Goal: Task Accomplishment & Management: Manage account settings

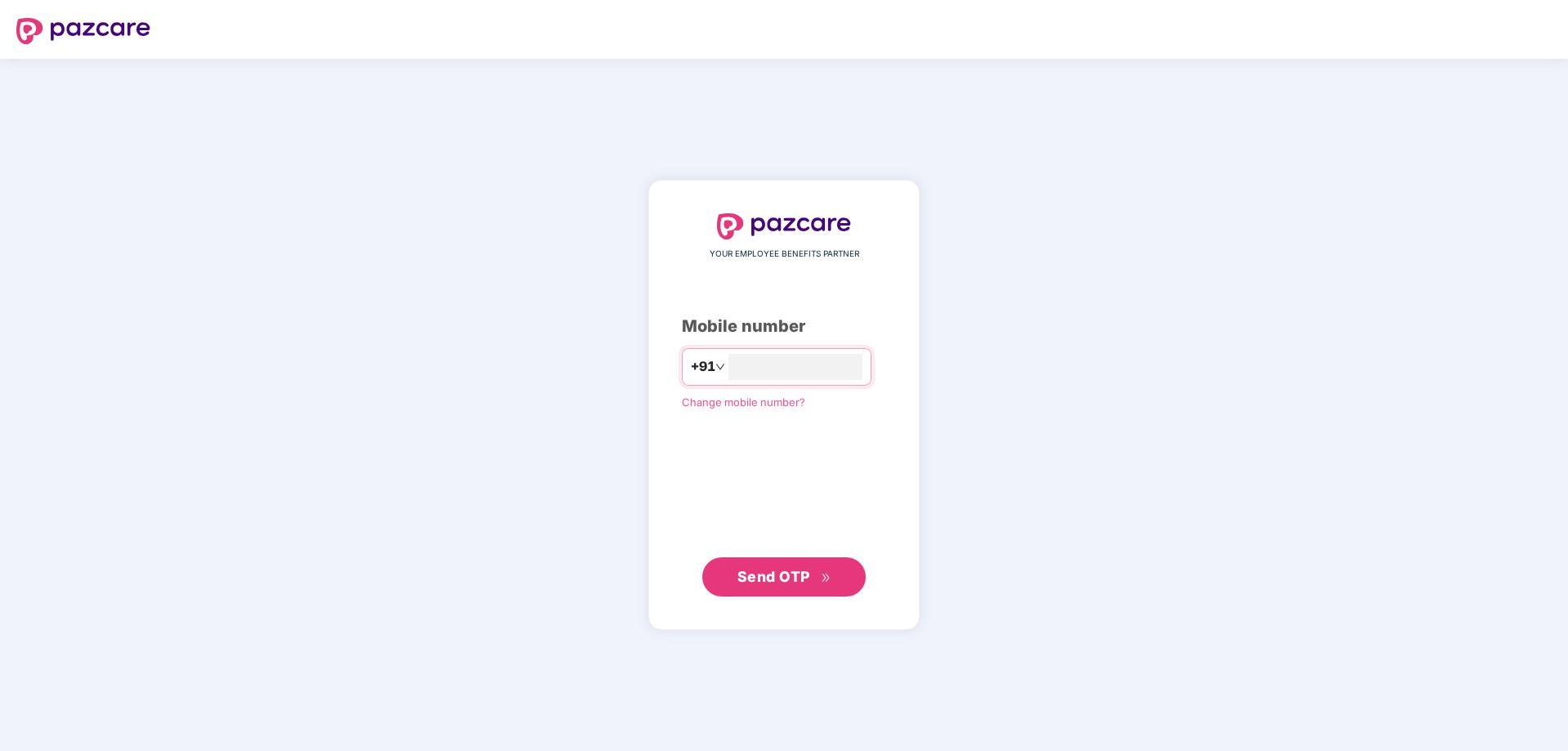
type input "**********"
drag, startPoint x: 833, startPoint y: 575, endPoint x: 929, endPoint y: 527, distance: 107.3
click at [833, 576] on button "Send OTP" at bounding box center [784, 576] width 163 height 39
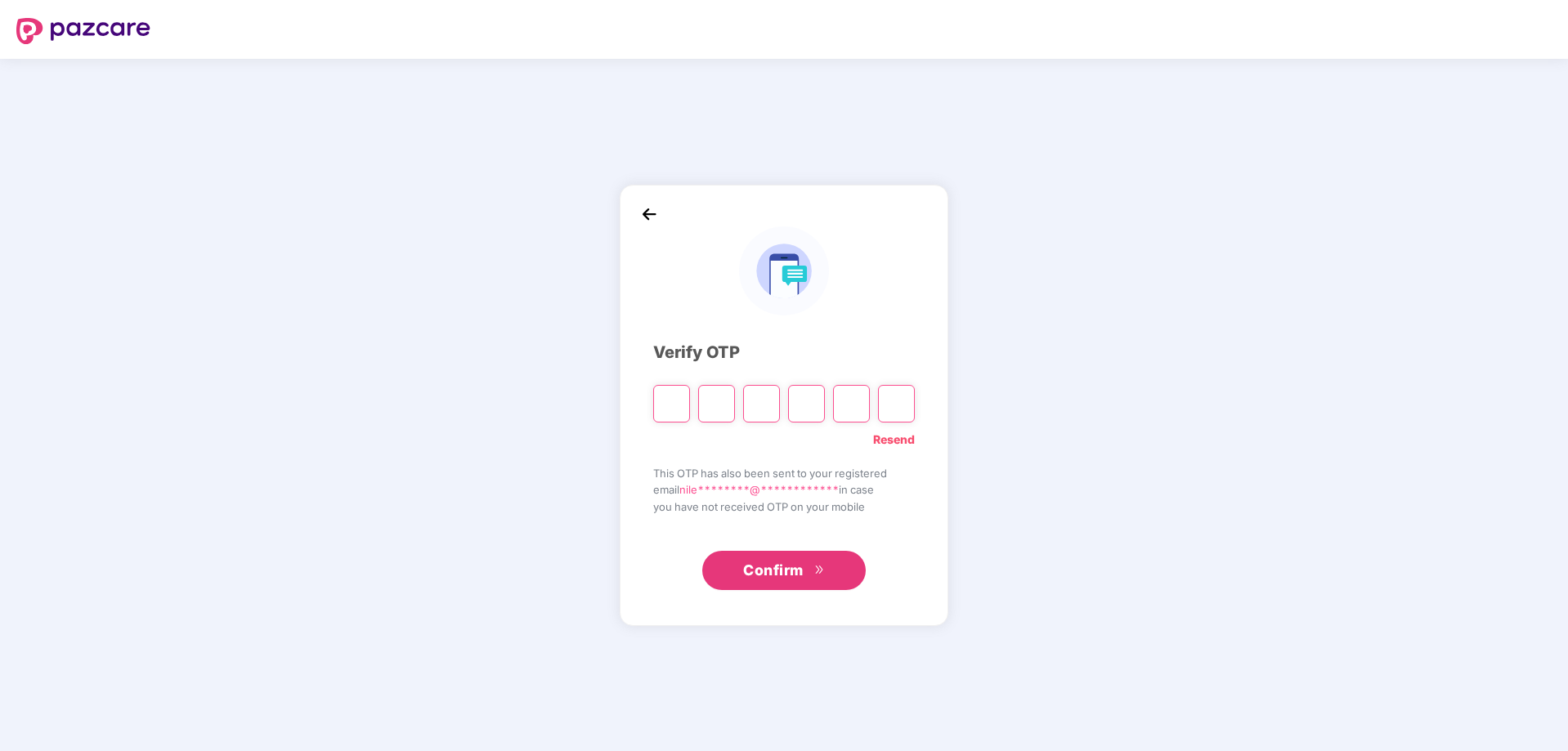
type input "*"
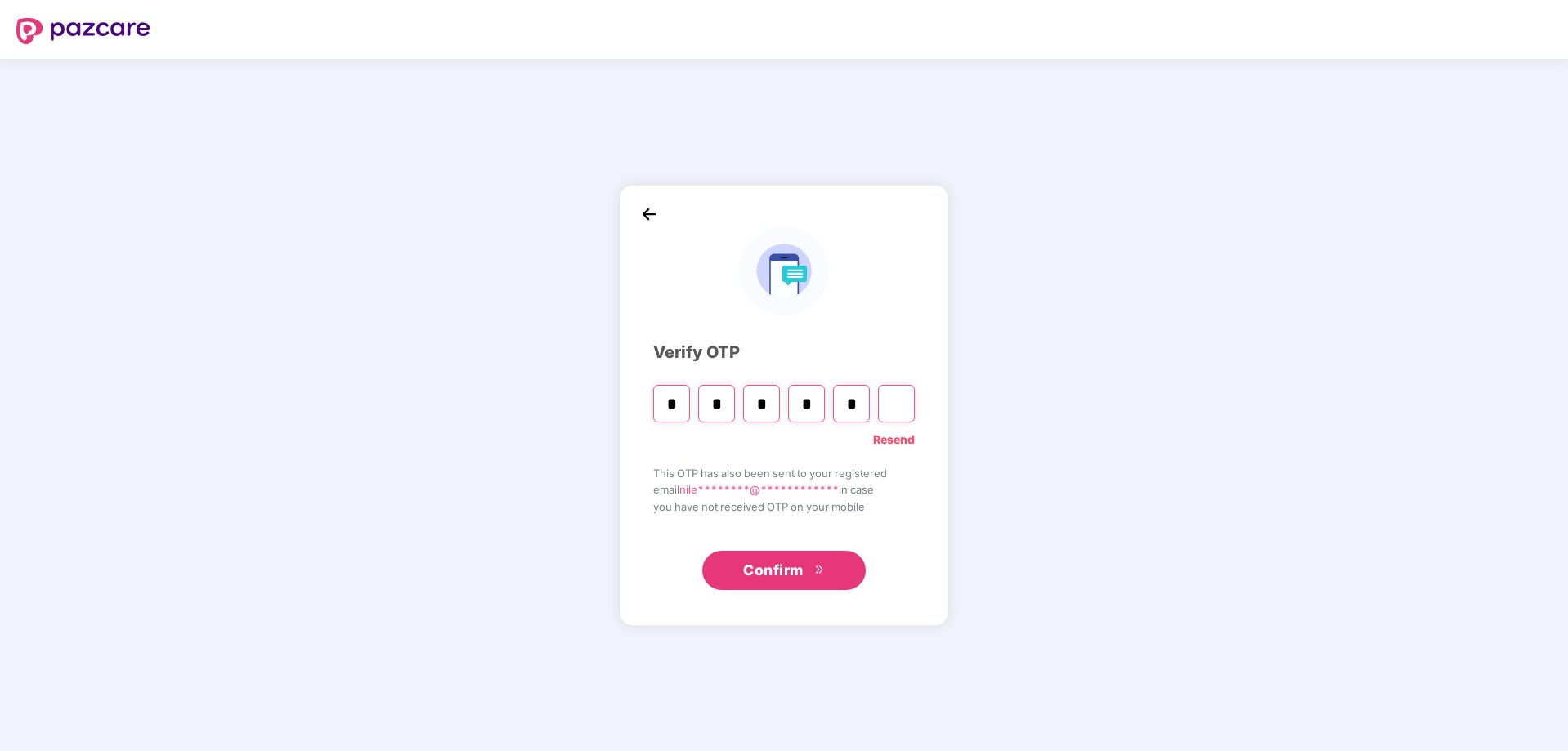
type input "*"
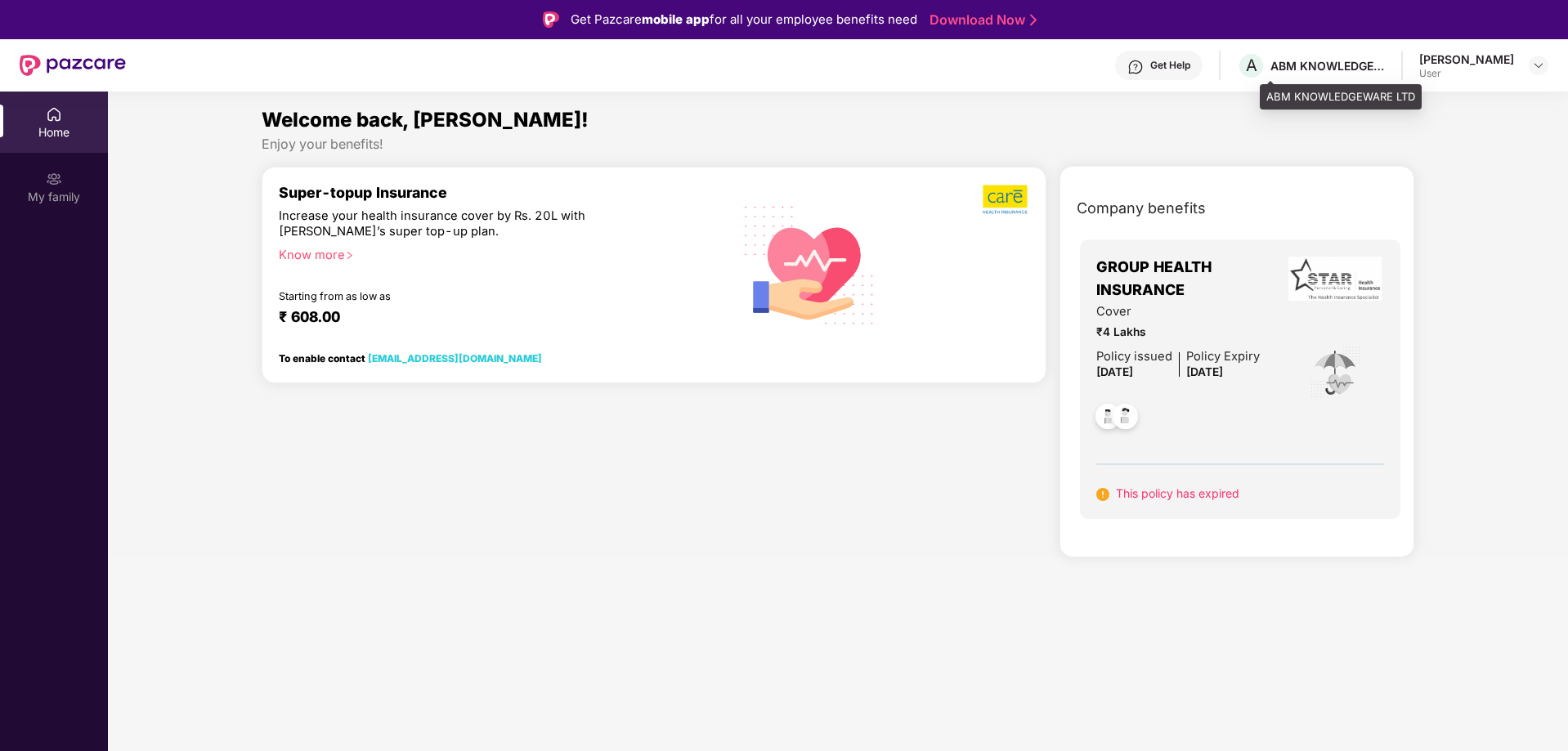
click at [1334, 63] on div "ABM KNOWLEDGEWARE LTD" at bounding box center [1327, 65] width 114 height 15
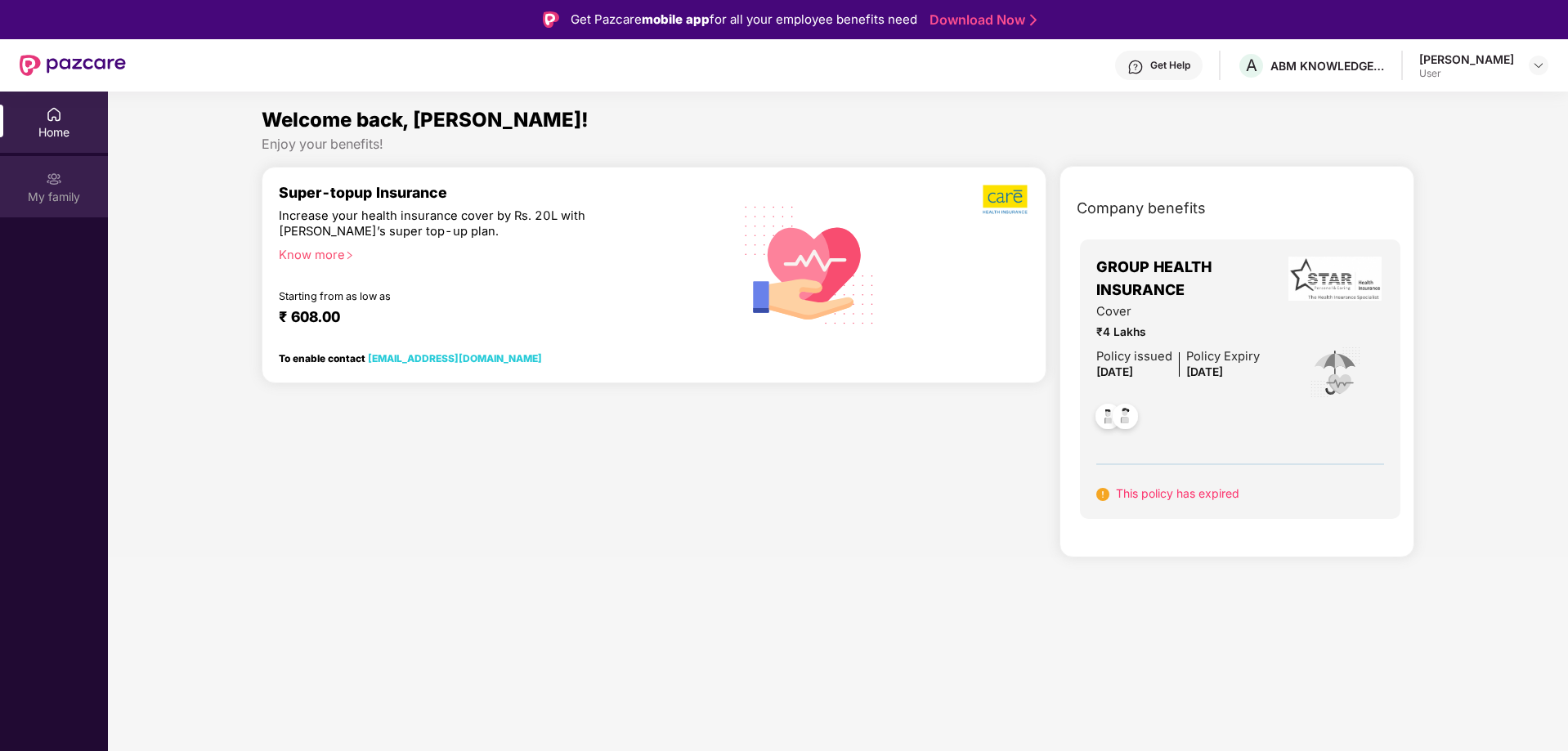
click at [64, 189] on div "My family" at bounding box center [53, 197] width 108 height 16
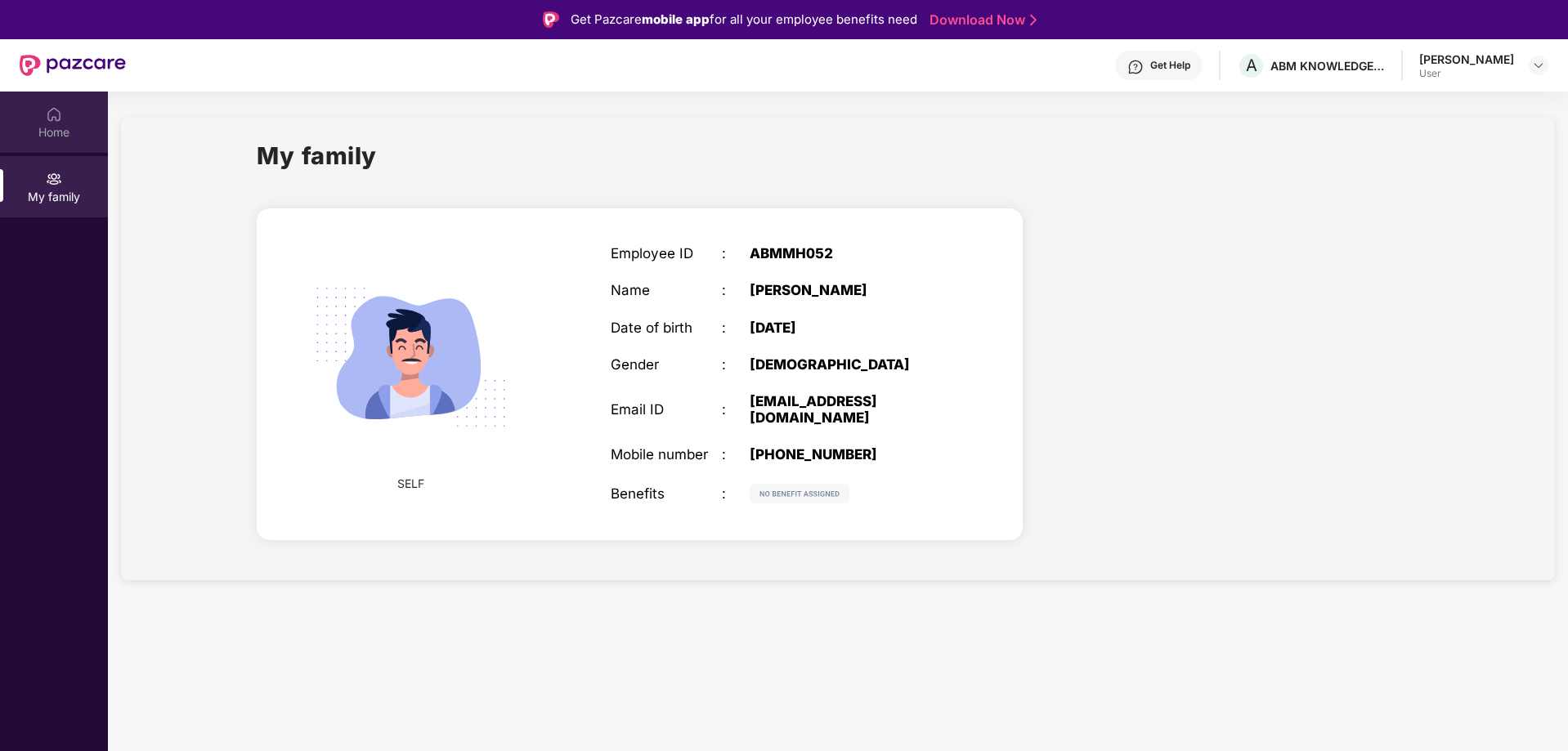
click at [68, 132] on div "Home" at bounding box center [53, 132] width 108 height 16
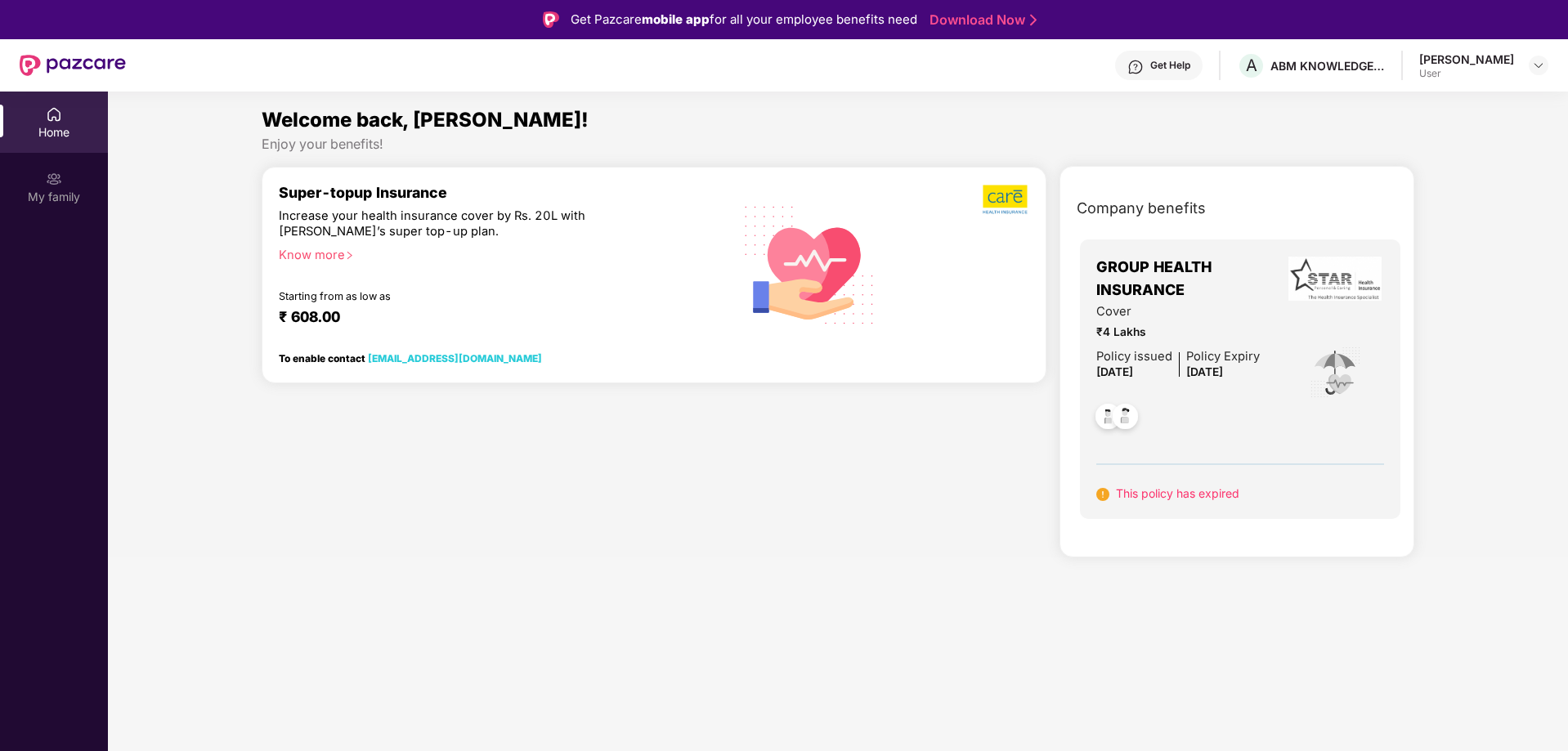
click at [1305, 399] on div "Cover ₹4 Lakhs Policy issued [DATE] Policy Expiry [DATE]" at bounding box center [1240, 373] width 289 height 141
click at [71, 138] on div "Home" at bounding box center [53, 132] width 108 height 16
click at [1457, 59] on div "[PERSON_NAME]" at bounding box center [1466, 59] width 95 height 15
click at [1528, 63] on div at bounding box center [1538, 65] width 20 height 20
click at [1402, 105] on div "Logout" at bounding box center [1461, 103] width 213 height 32
